Goal: Task Accomplishment & Management: Manage account settings

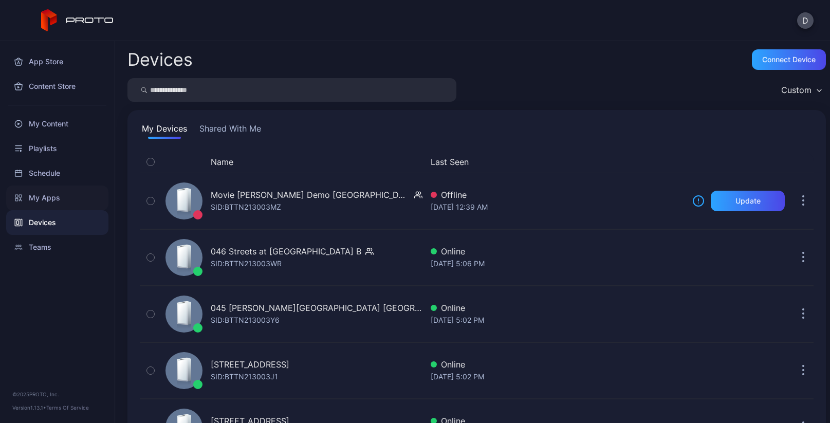
click at [66, 195] on div "My Apps" at bounding box center [57, 197] width 102 height 25
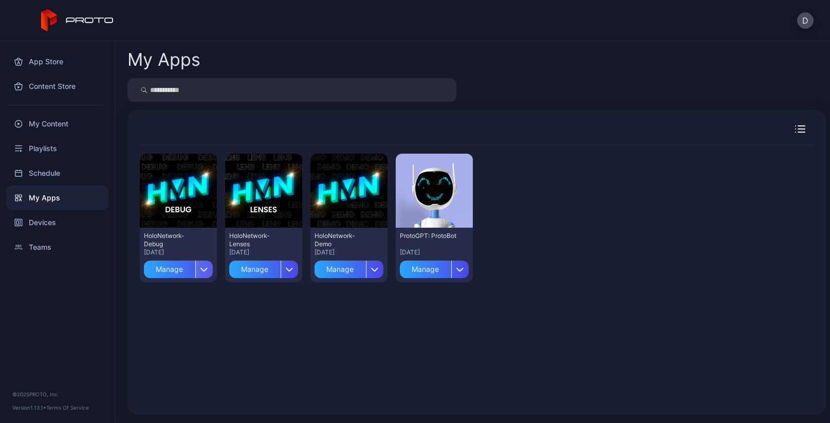
click at [206, 270] on div "button" at bounding box center [203, 268] width 17 height 17
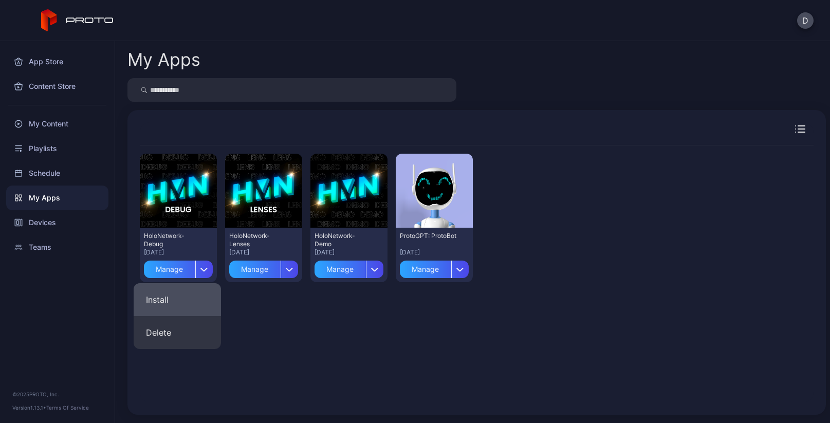
click at [178, 300] on button "Install" at bounding box center [177, 299] width 87 height 33
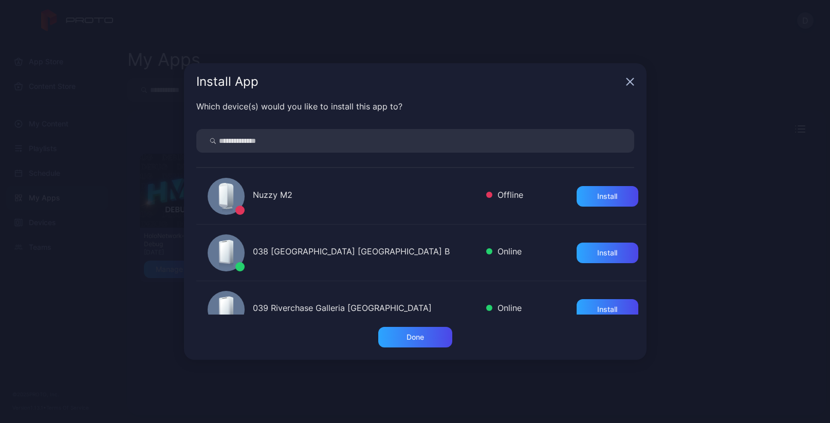
click at [256, 140] on input "search" at bounding box center [415, 141] width 438 height 24
type input "***"
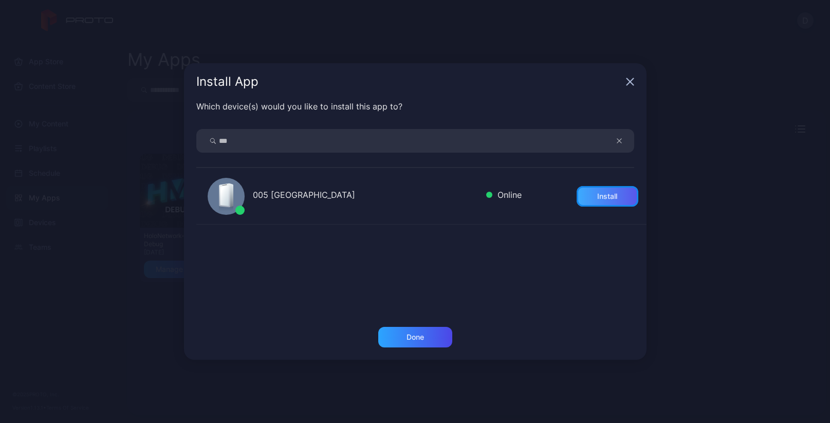
click at [578, 194] on div "Install" at bounding box center [607, 196] width 62 height 21
click at [417, 338] on div "Done" at bounding box center [414, 337] width 17 height 8
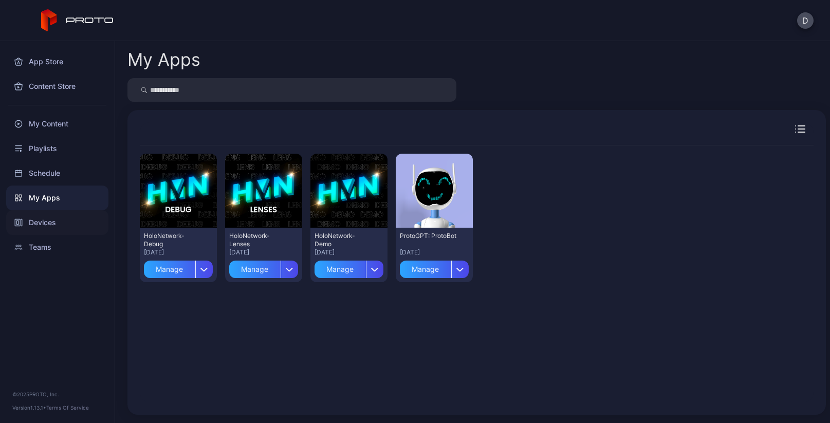
click at [59, 226] on div "Devices" at bounding box center [57, 222] width 102 height 25
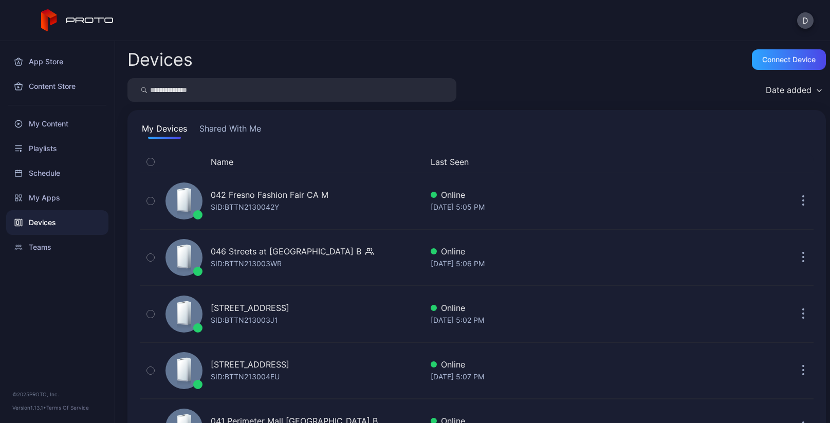
click at [246, 89] on input "search" at bounding box center [291, 90] width 329 height 24
type input "***"
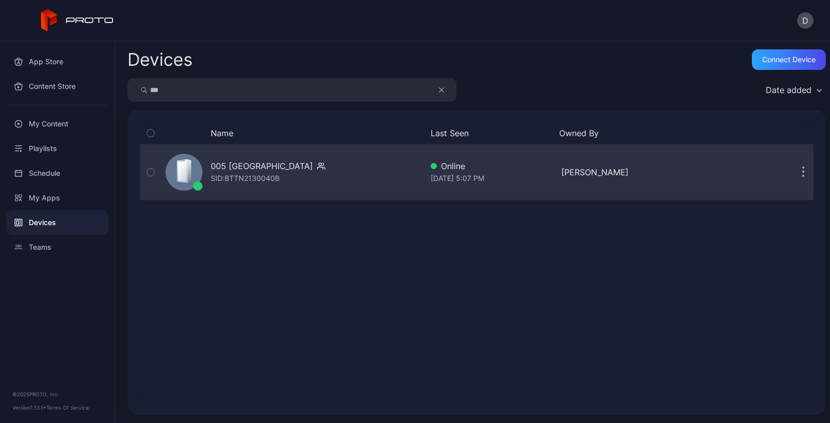
click at [366, 172] on div "005 [GEOGRAPHIC_DATA] SID: BTTN2130040B" at bounding box center [291, 171] width 261 height 51
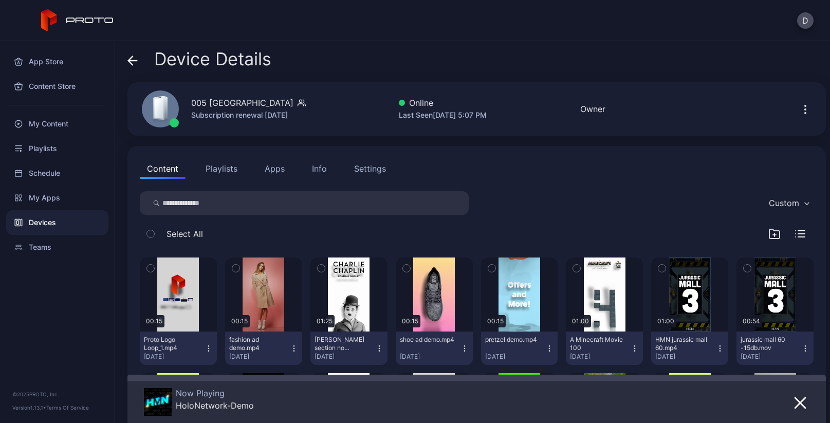
click at [274, 167] on button "Apps" at bounding box center [274, 168] width 34 height 21
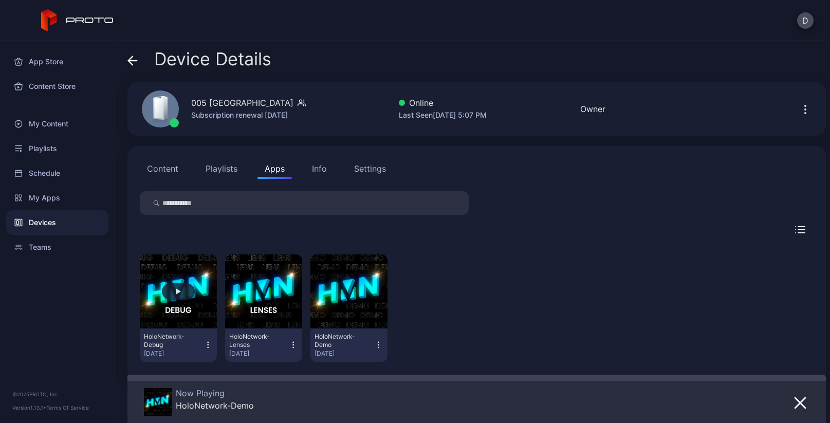
click at [190, 298] on button "button" at bounding box center [178, 291] width 77 height 74
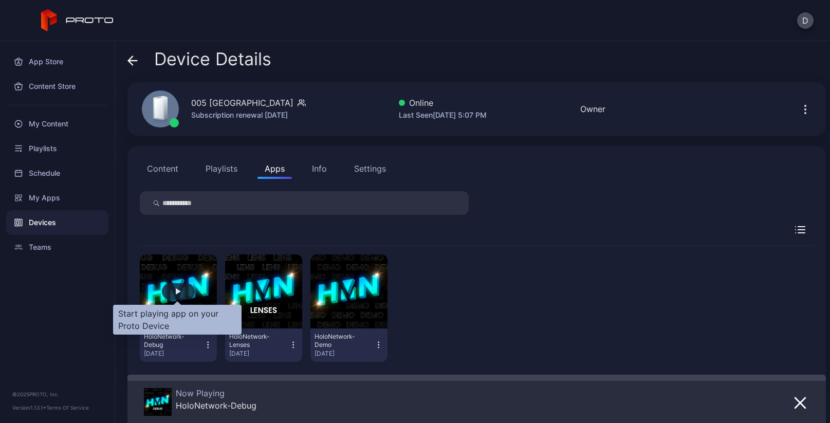
click at [184, 294] on div "button" at bounding box center [178, 291] width 33 height 16
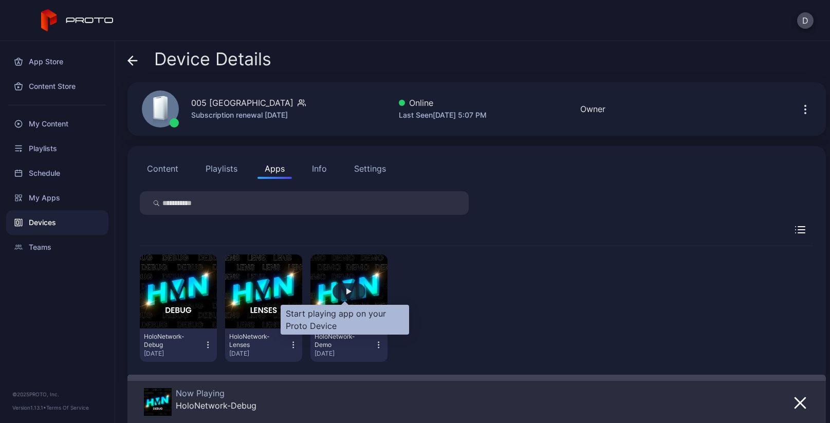
click at [346, 291] on div "button" at bounding box center [348, 291] width 5 height 6
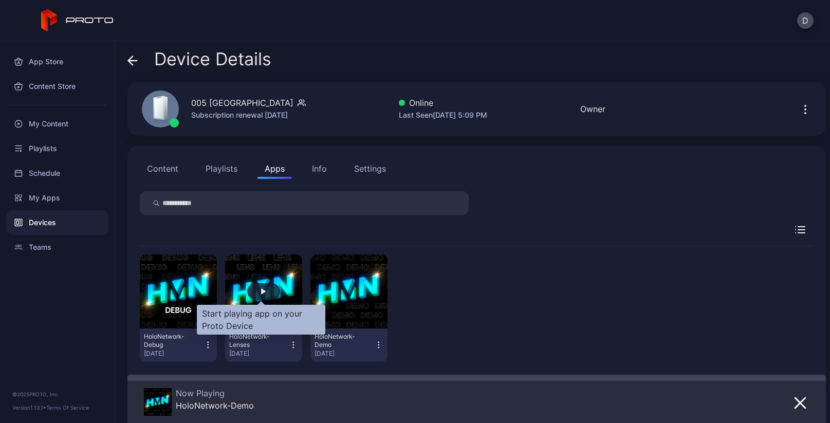
click at [264, 292] on div "button" at bounding box center [263, 291] width 33 height 16
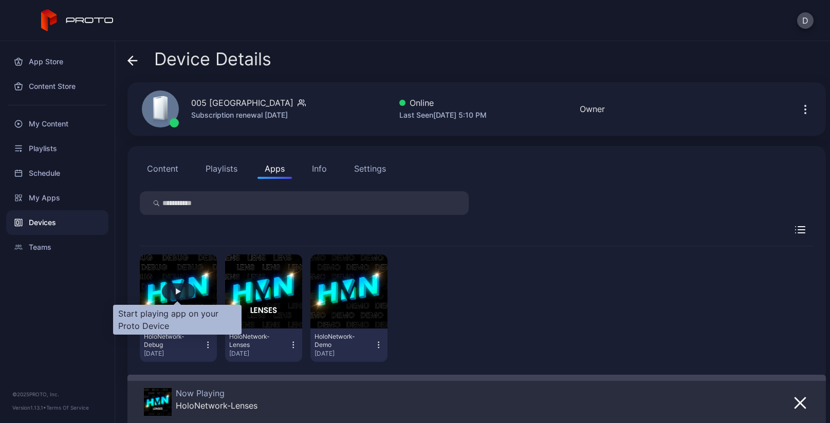
click at [180, 290] on div "button" at bounding box center [178, 291] width 33 height 16
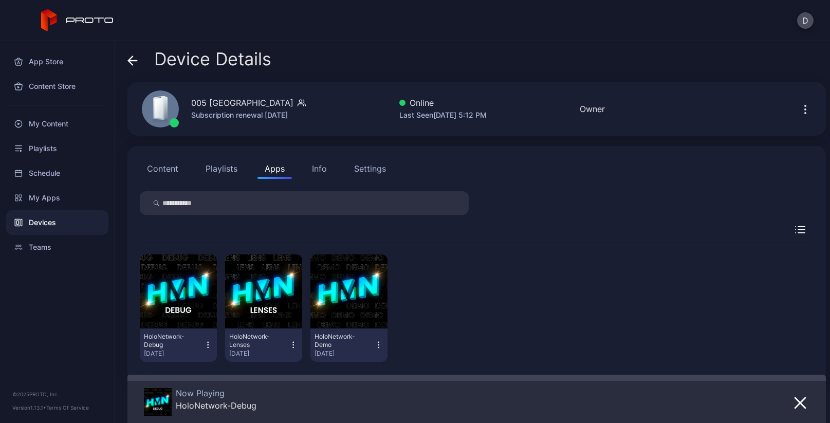
click at [385, 171] on div "Settings" at bounding box center [370, 168] width 32 height 12
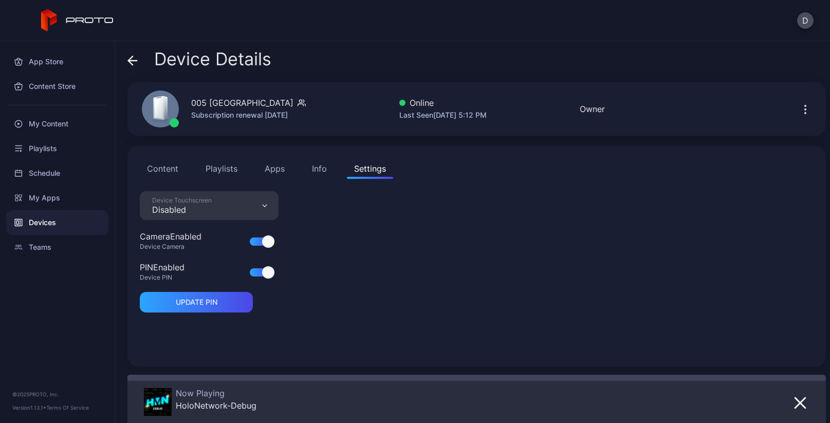
click at [244, 209] on div "Device Touchscreen Disabled" at bounding box center [209, 205] width 139 height 29
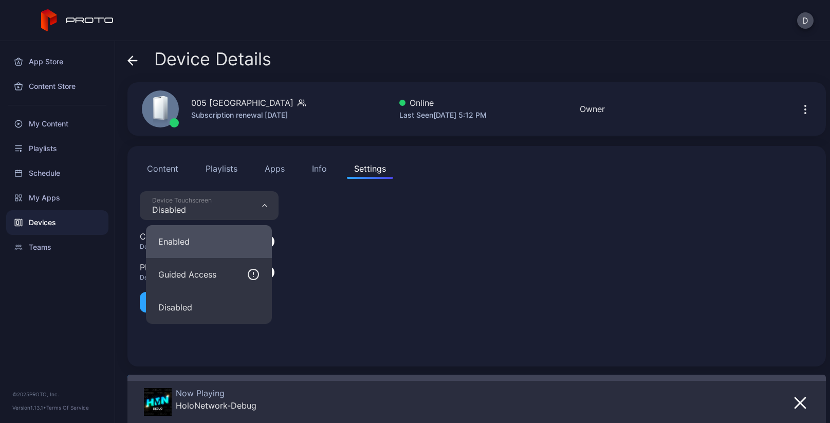
click at [215, 239] on button "Enabled" at bounding box center [209, 241] width 126 height 33
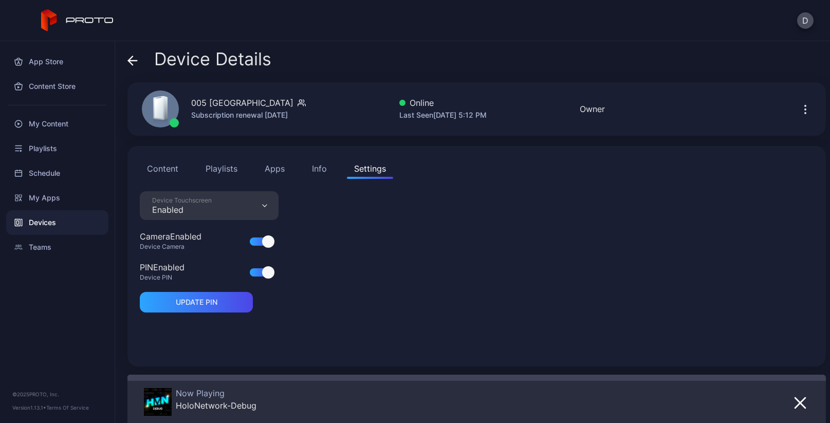
click at [264, 271] on div at bounding box center [268, 272] width 12 height 12
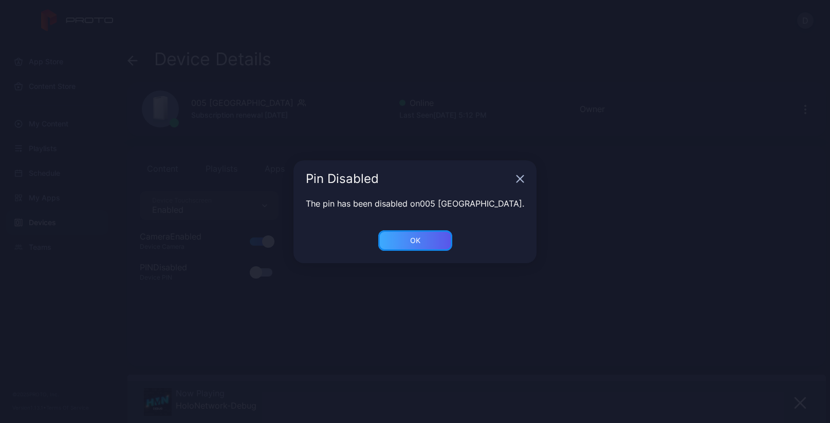
click at [405, 243] on div "OK" at bounding box center [415, 240] width 74 height 21
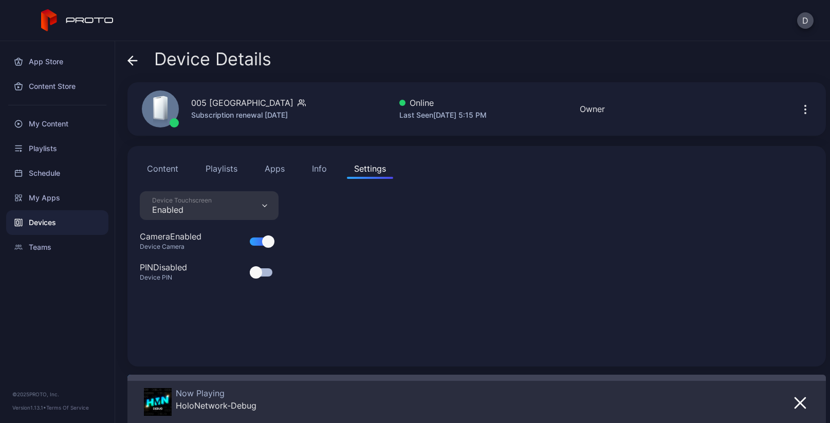
click at [323, 164] on div "Info" at bounding box center [319, 168] width 15 height 12
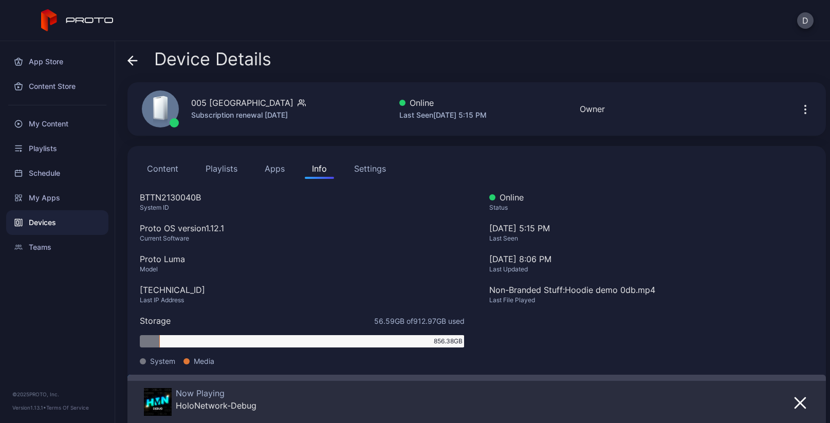
click at [373, 168] on div "Settings" at bounding box center [370, 168] width 32 height 12
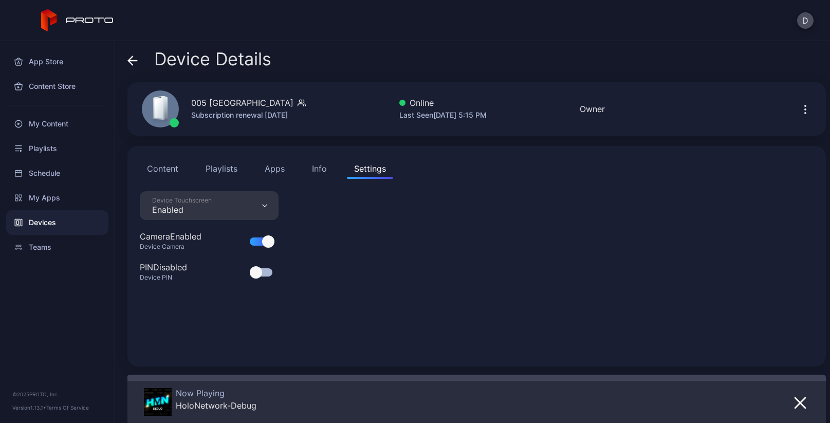
click at [157, 171] on button "Content" at bounding box center [163, 168] width 46 height 21
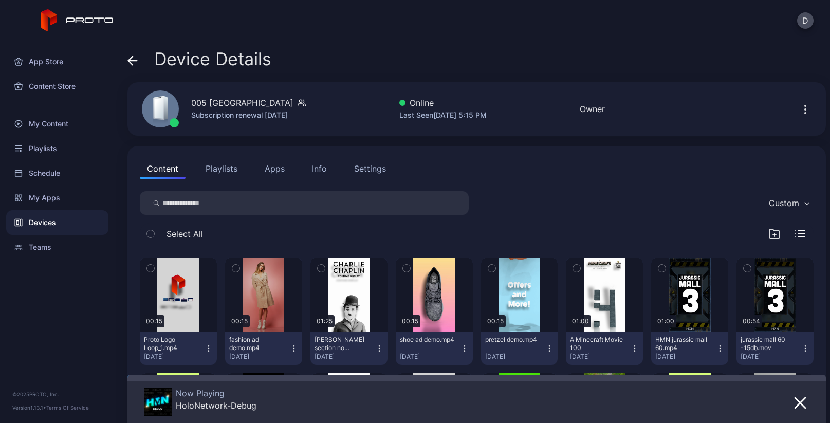
click at [377, 167] on div "Settings" at bounding box center [370, 168] width 32 height 12
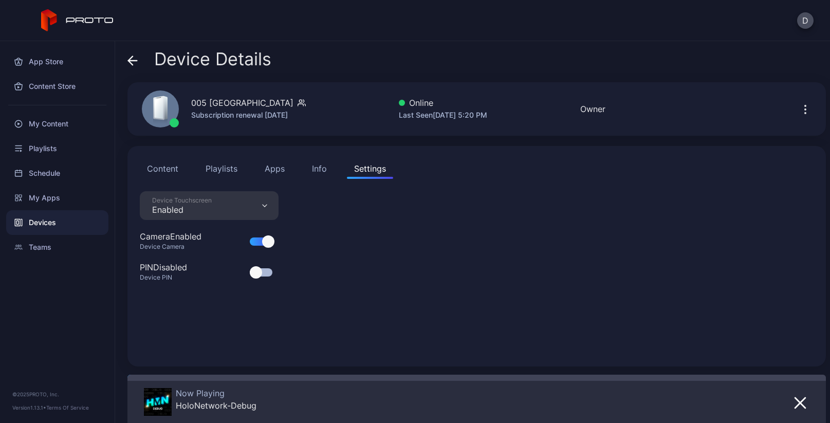
click at [233, 204] on div "Device Touchscreen Enabled" at bounding box center [209, 205] width 139 height 29
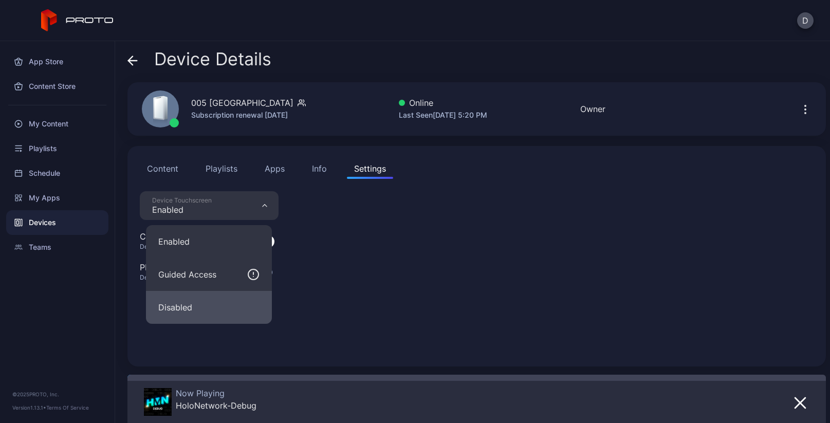
click at [209, 306] on button "Disabled" at bounding box center [209, 307] width 126 height 33
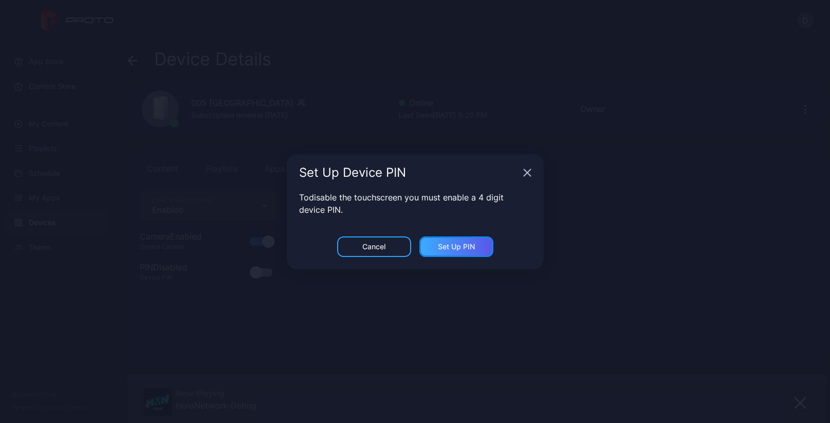
click at [488, 242] on div "Set Up PIN" at bounding box center [456, 246] width 74 height 21
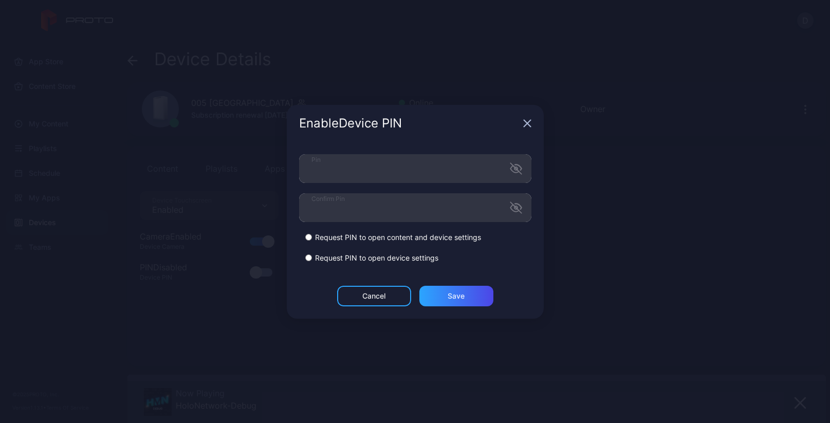
click at [513, 266] on div "Pin Confirm Pin Request PIN to open content and device settings Request PIN to …" at bounding box center [415, 214] width 257 height 144
click at [469, 291] on div "Save" at bounding box center [456, 296] width 74 height 21
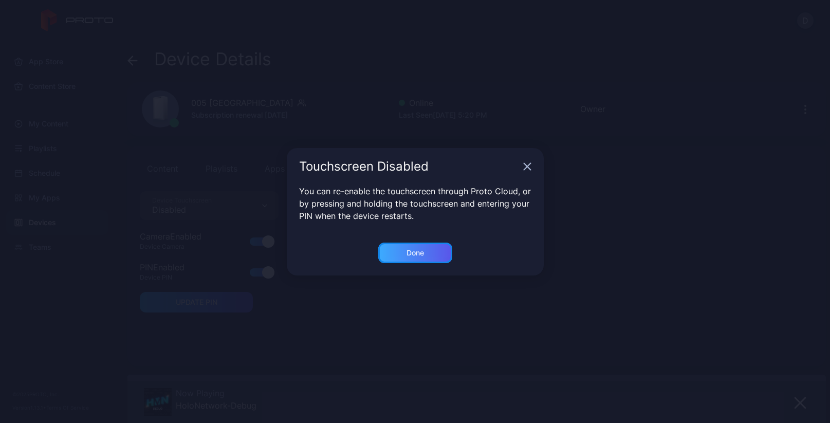
click at [411, 253] on div "Done" at bounding box center [414, 253] width 17 height 8
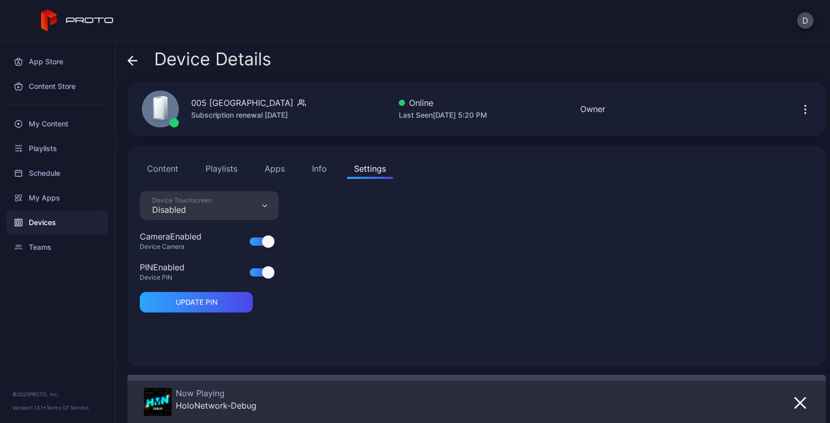
click at [279, 167] on button "Apps" at bounding box center [274, 168] width 34 height 21
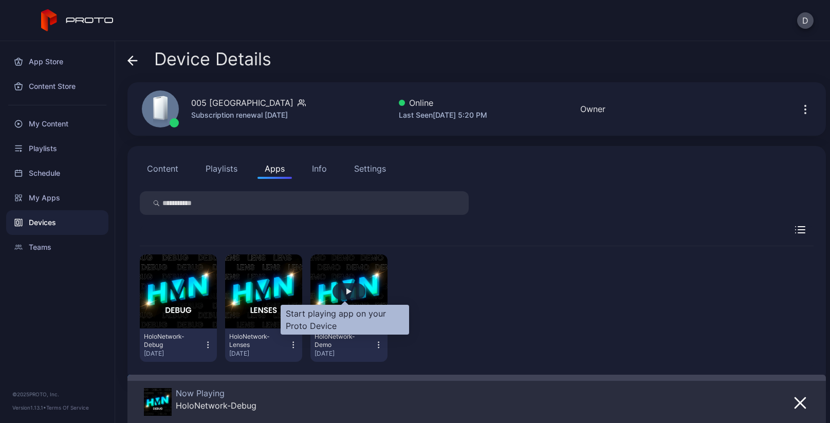
click at [346, 288] on div "button" at bounding box center [348, 291] width 5 height 6
click at [344, 286] on div "button" at bounding box center [348, 291] width 33 height 16
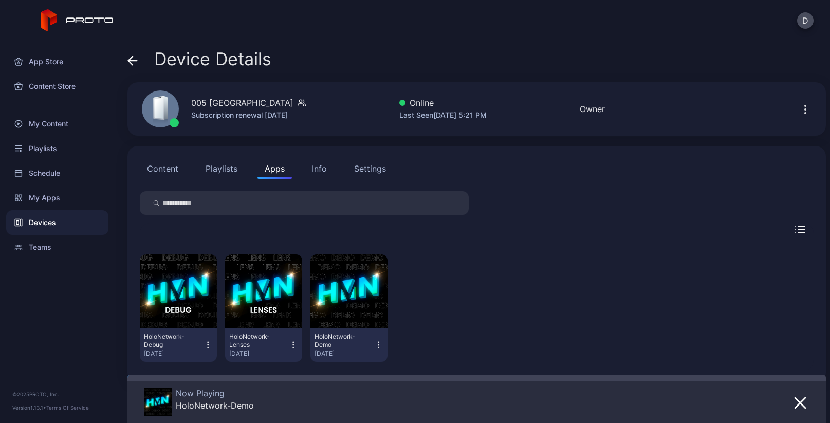
click at [804, 109] on icon "button" at bounding box center [804, 109] width 1 height 1
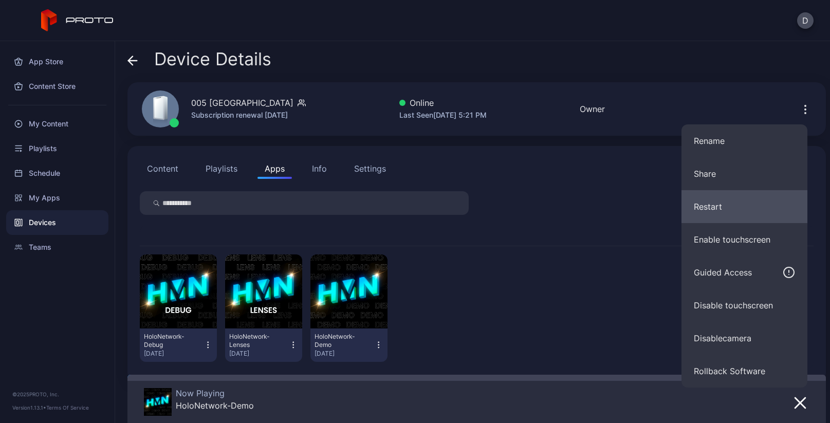
click at [739, 205] on button "Restart" at bounding box center [744, 206] width 126 height 33
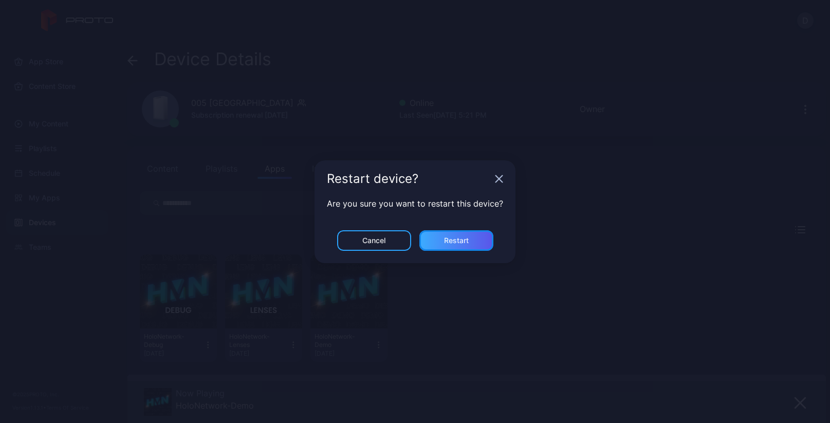
click at [454, 238] on div "Restart" at bounding box center [456, 240] width 25 height 8
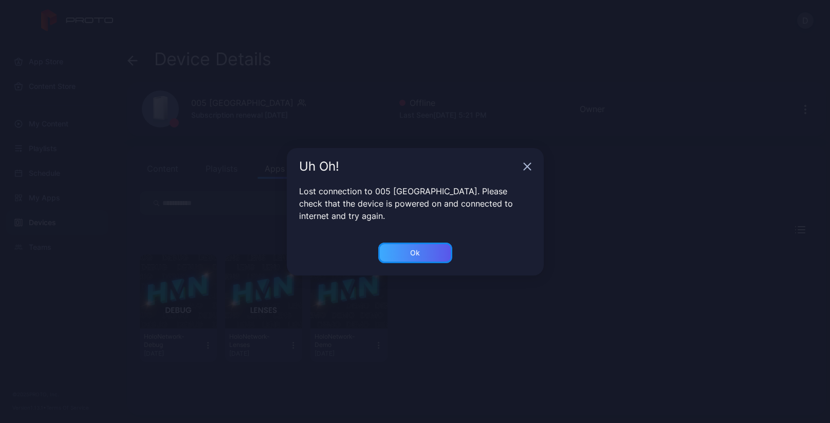
click at [417, 251] on div "Ok" at bounding box center [415, 253] width 10 height 8
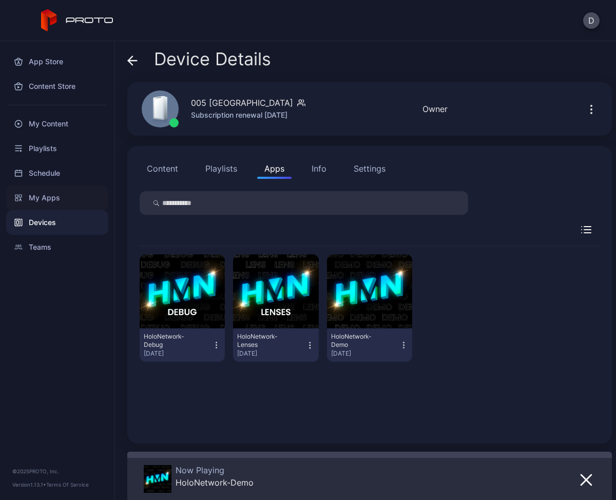
click at [68, 198] on div "My Apps" at bounding box center [57, 197] width 102 height 25
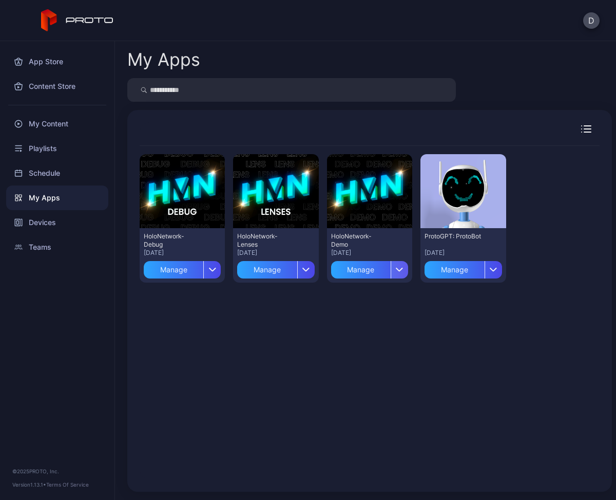
click at [397, 268] on div "button" at bounding box center [399, 269] width 17 height 17
click at [447, 322] on div "Preview HoloNetwork-Debug Aug 14, 2025 Manage Preview HoloNetwork-Lenses Jul 11…" at bounding box center [370, 312] width 460 height 333
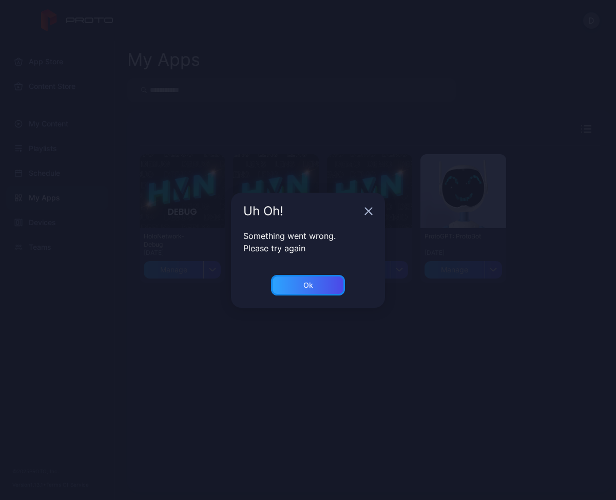
click at [311, 283] on div "Ok" at bounding box center [309, 285] width 10 height 8
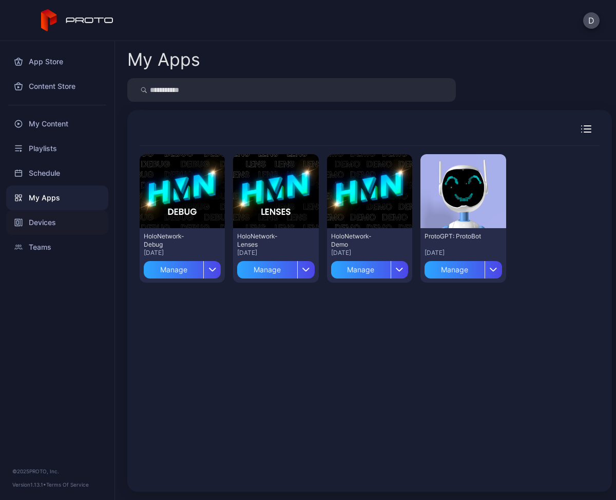
click at [68, 224] on div "Devices" at bounding box center [57, 222] width 102 height 25
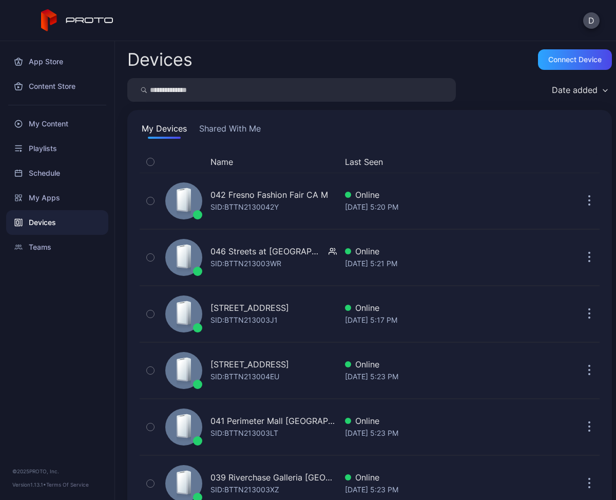
click at [210, 83] on input "search" at bounding box center [291, 90] width 329 height 24
type input "***"
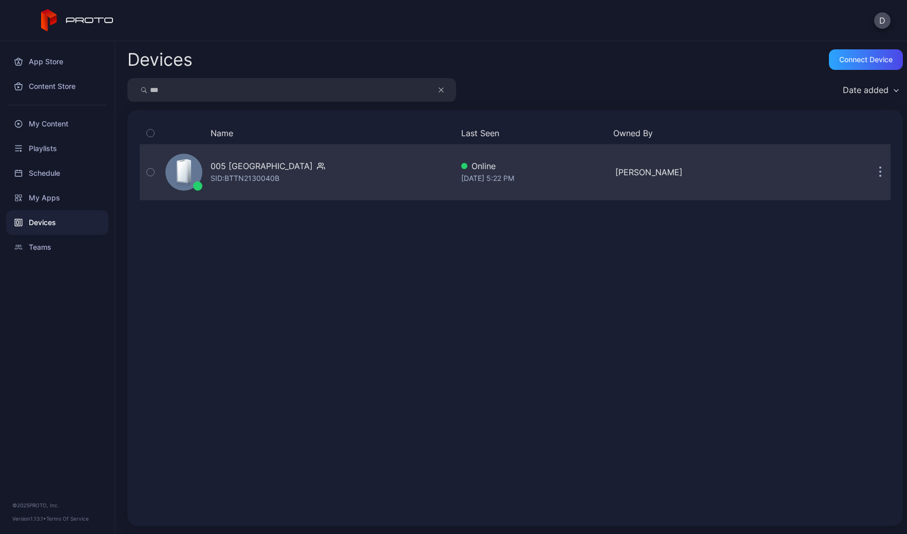
click at [293, 167] on div "005 [GEOGRAPHIC_DATA]" at bounding box center [262, 166] width 102 height 12
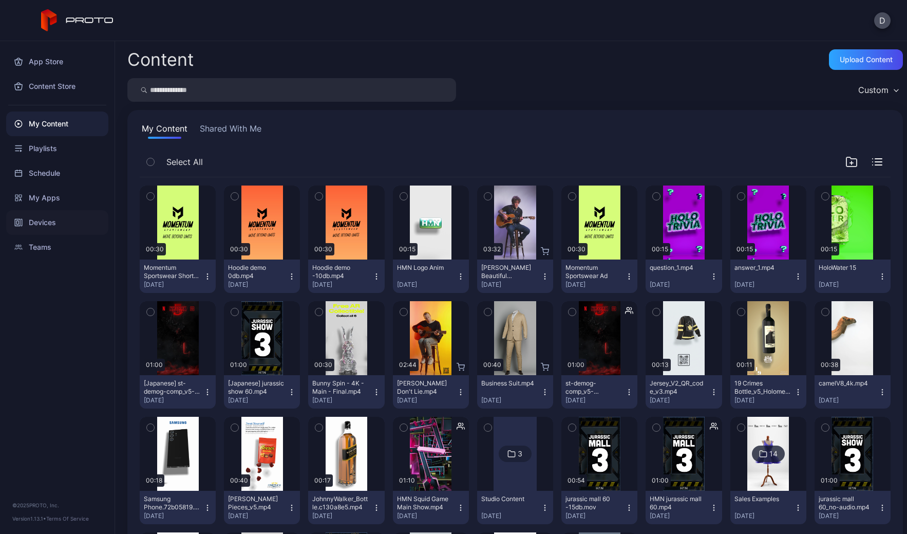
click at [63, 218] on div "Devices" at bounding box center [57, 222] width 102 height 25
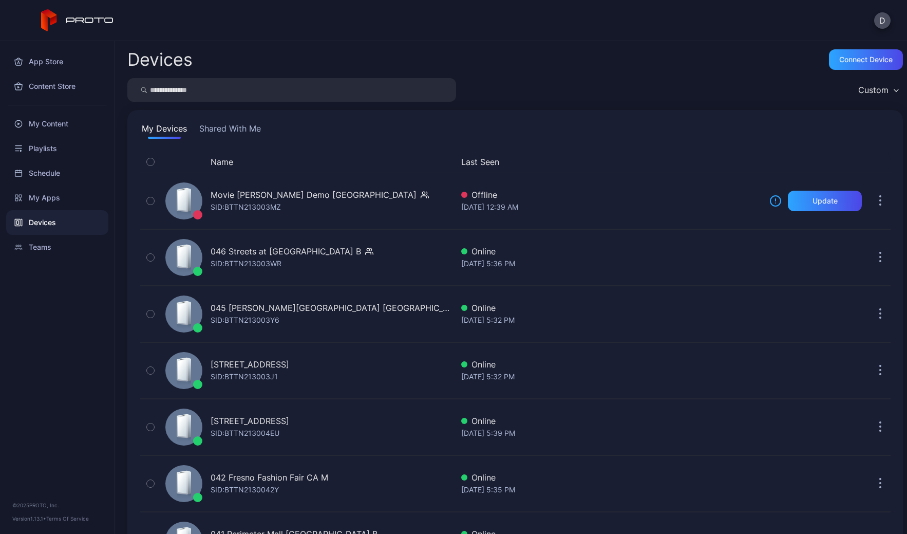
click at [209, 96] on input "search" at bounding box center [291, 90] width 329 height 24
type input "***"
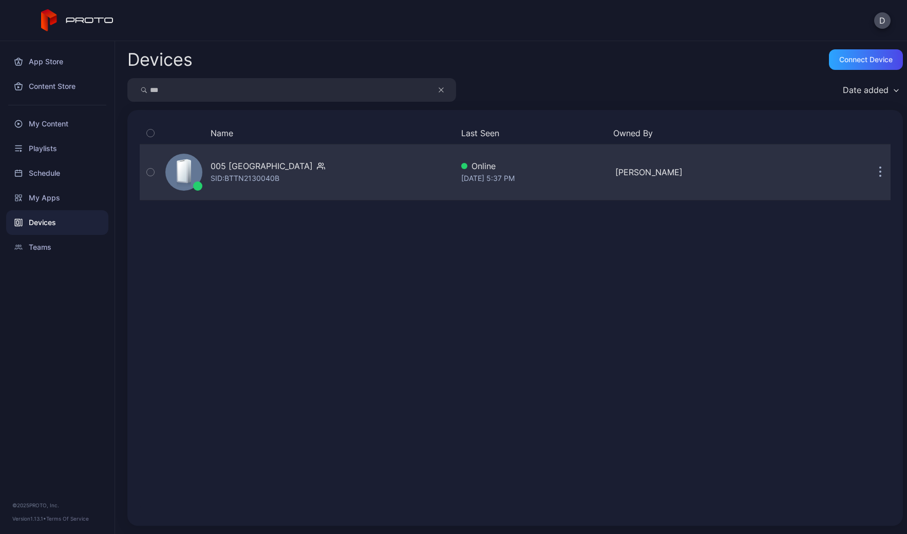
click at [380, 178] on div "005 [GEOGRAPHIC_DATA] SID: BTTN2130040B" at bounding box center [307, 171] width 292 height 51
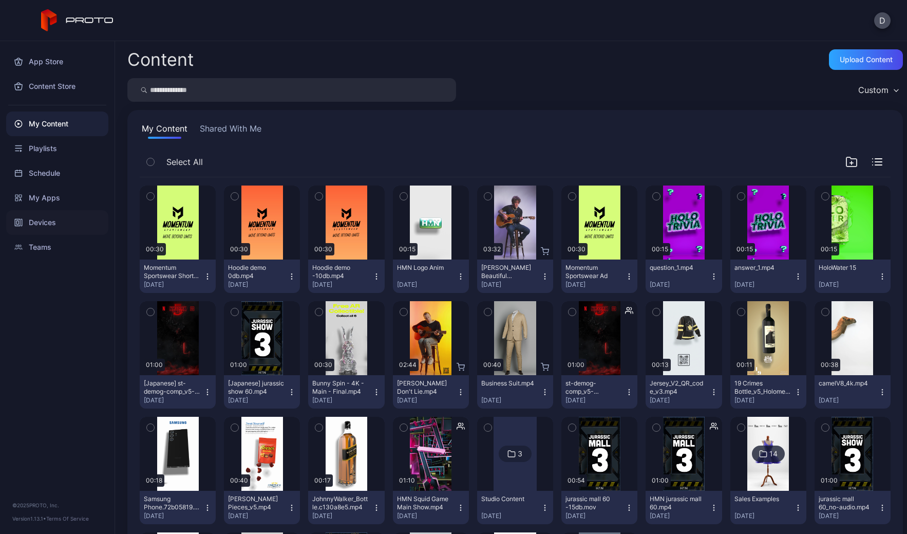
click at [47, 220] on div "Devices" at bounding box center [57, 222] width 102 height 25
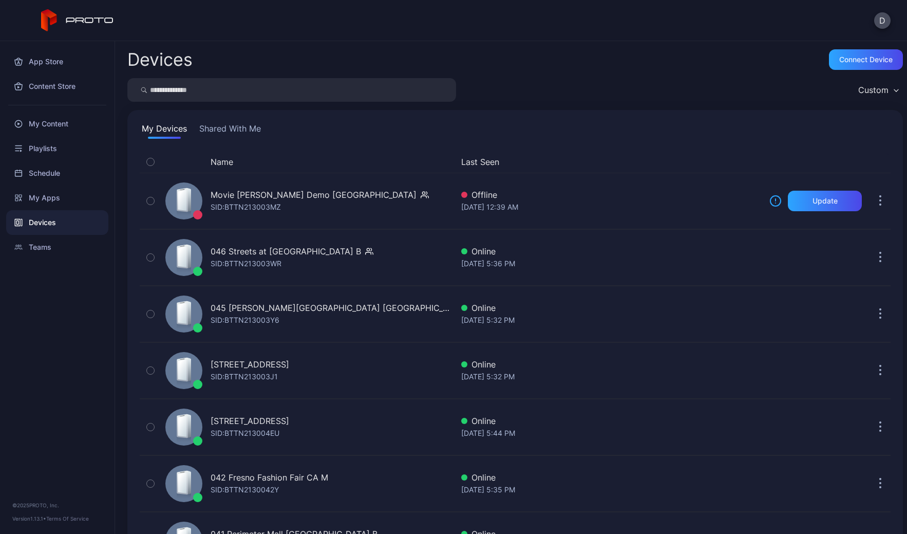
click at [245, 90] on input "search" at bounding box center [291, 90] width 329 height 24
type input "***"
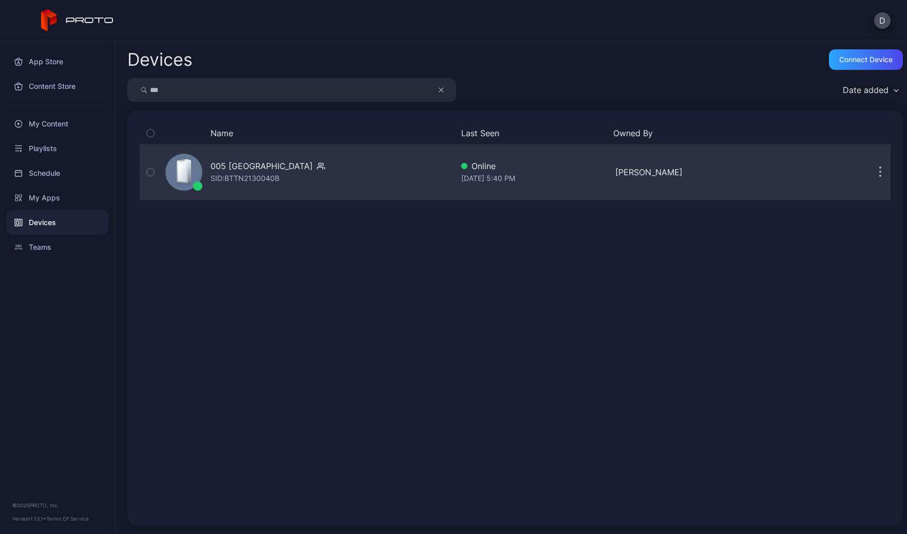
click at [388, 168] on div "005 [GEOGRAPHIC_DATA] SID: BTTN2130040B" at bounding box center [307, 171] width 292 height 51
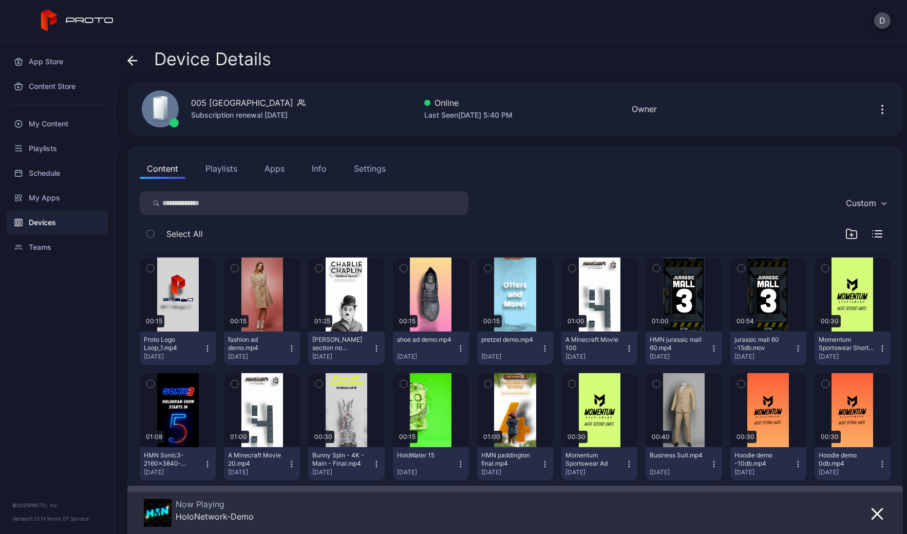
click at [275, 166] on button "Apps" at bounding box center [274, 168] width 34 height 21
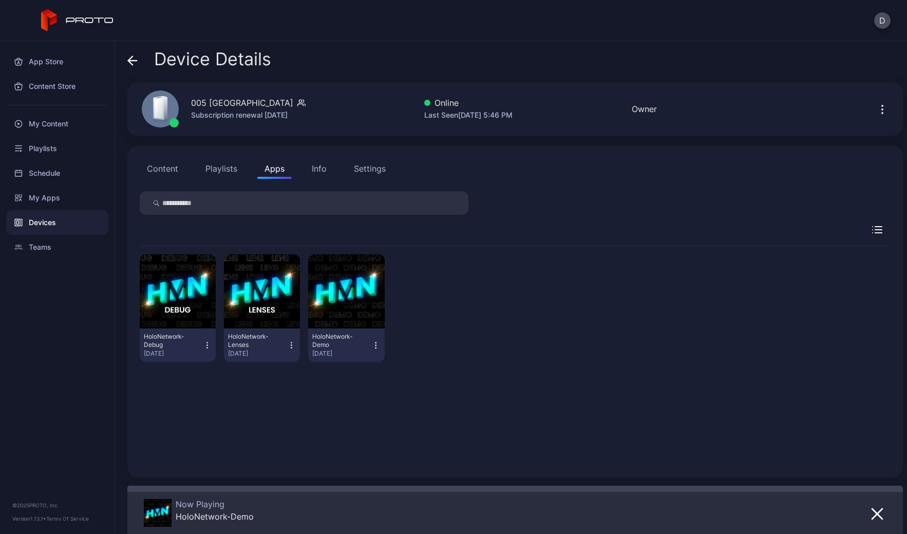
click at [371, 344] on icon "button" at bounding box center [375, 345] width 9 height 10
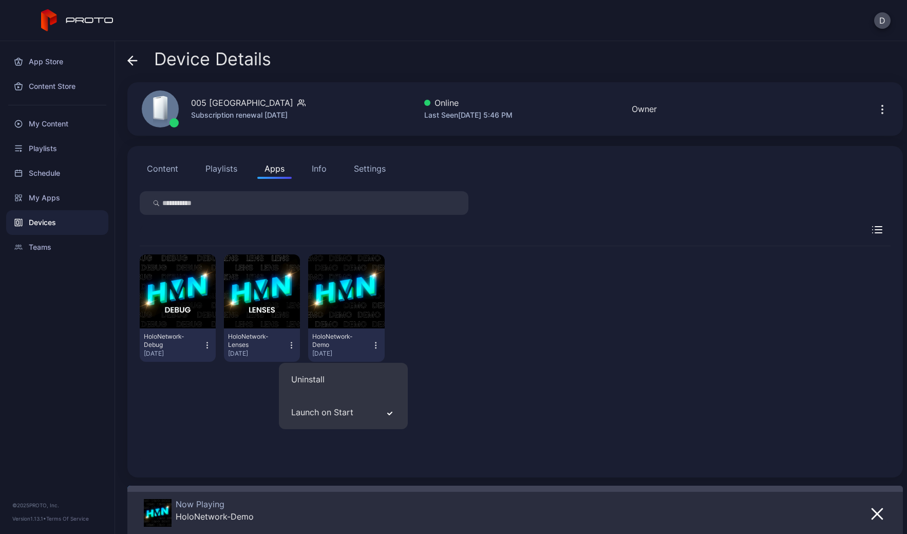
click at [467, 326] on div "HoloNetwork-Debug [DATE] HoloNetwork-Lenses [DATE] HoloNetwork-Demo [DATE]" at bounding box center [515, 308] width 751 height 124
